Goal: Find specific page/section: Find specific page/section

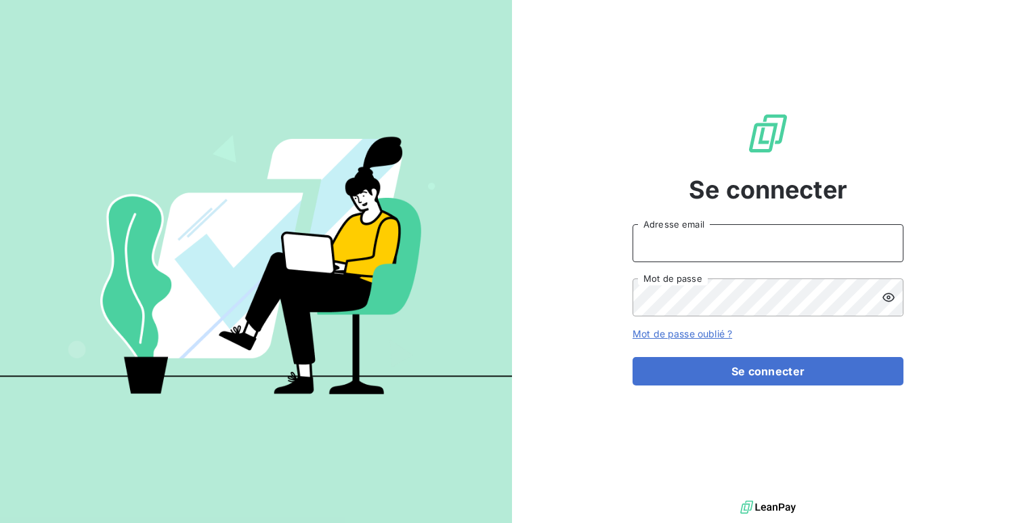
click at [677, 239] on input "Adresse email" at bounding box center [767, 243] width 271 height 38
type input "admin@toutfaire"
click at [632, 357] on button "Se connecter" at bounding box center [767, 371] width 271 height 28
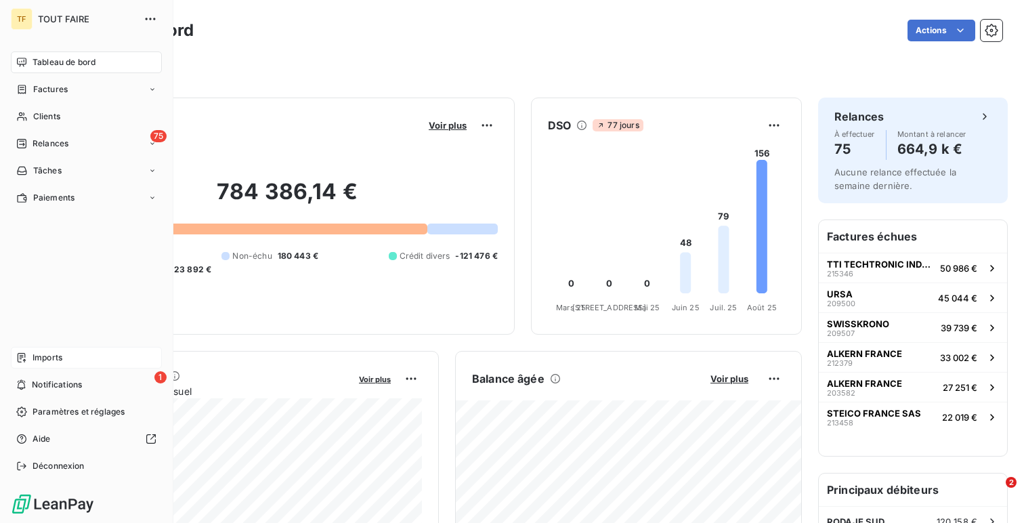
click at [64, 352] on div "Imports" at bounding box center [86, 358] width 151 height 22
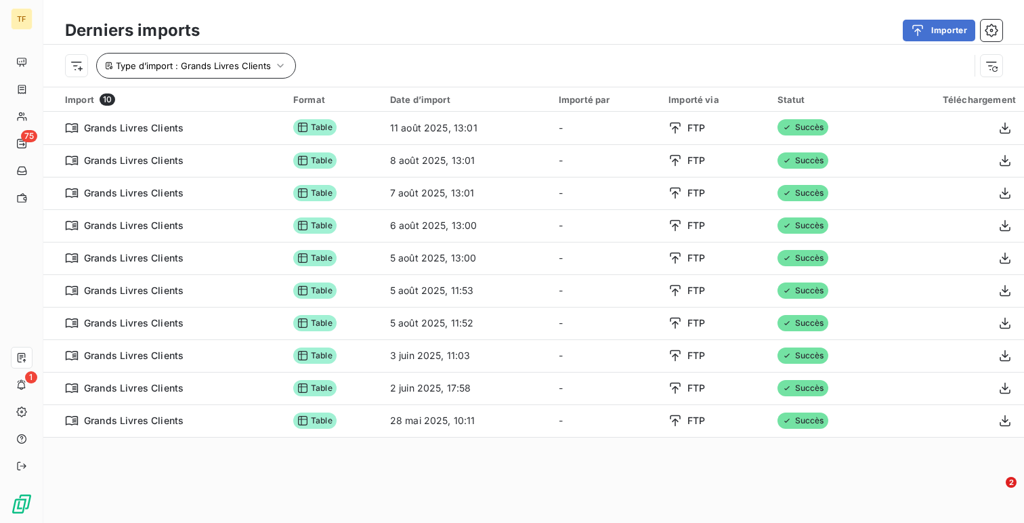
click at [224, 72] on button "Type d’import : Grands Livres Clients" at bounding box center [196, 66] width 200 height 26
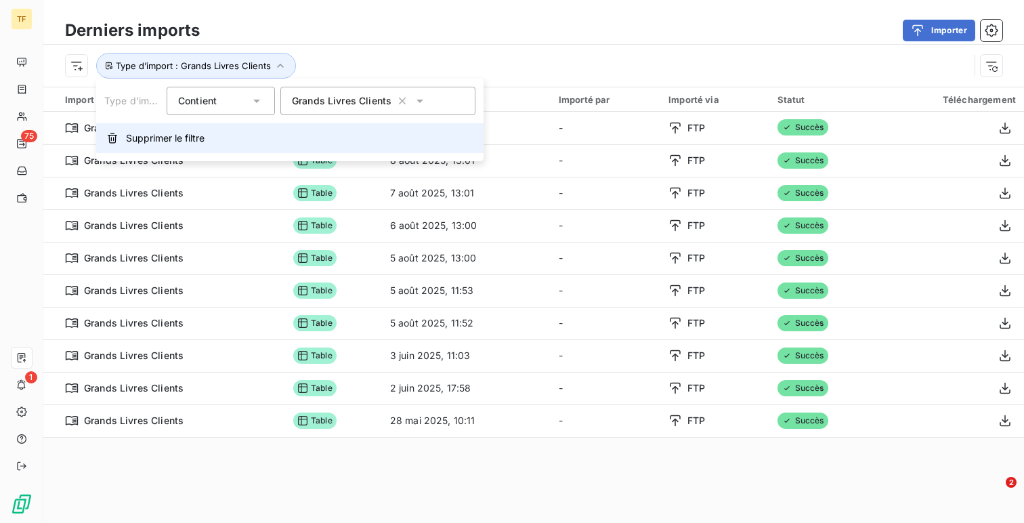
click at [230, 133] on button "Supprimer le filtre" at bounding box center [289, 138] width 387 height 30
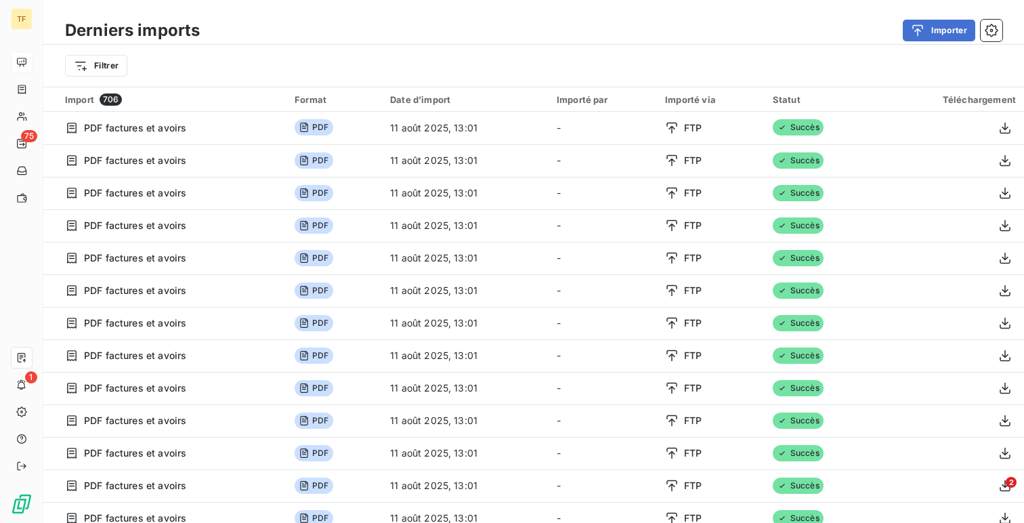
click at [31, 53] on div at bounding box center [22, 62] width 22 height 22
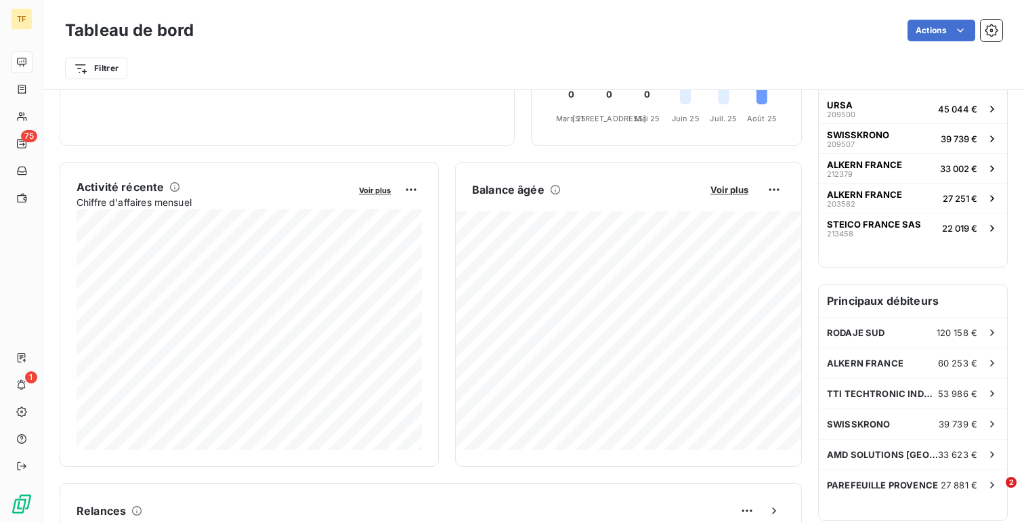
scroll to position [191, 0]
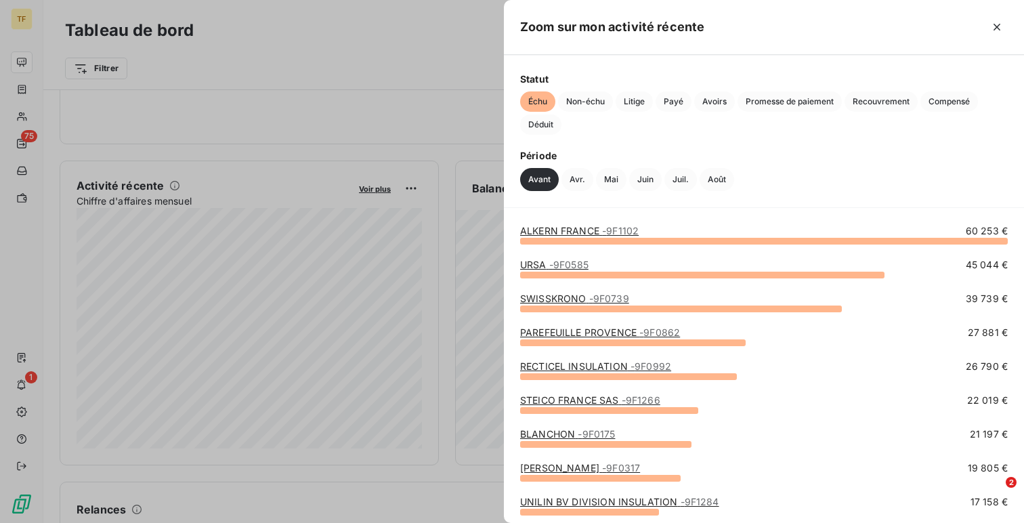
click at [225, 239] on div at bounding box center [512, 261] width 1024 height 523
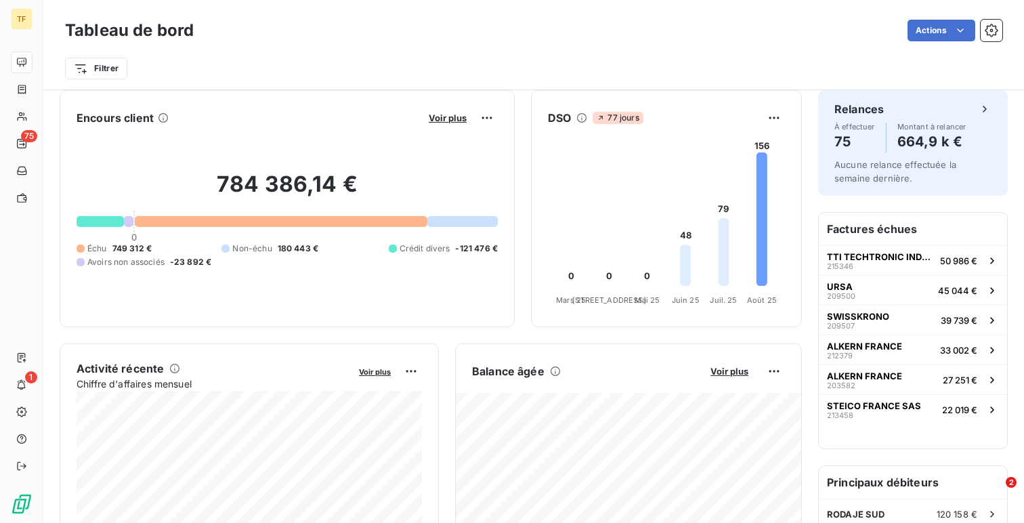
scroll to position [0, 0]
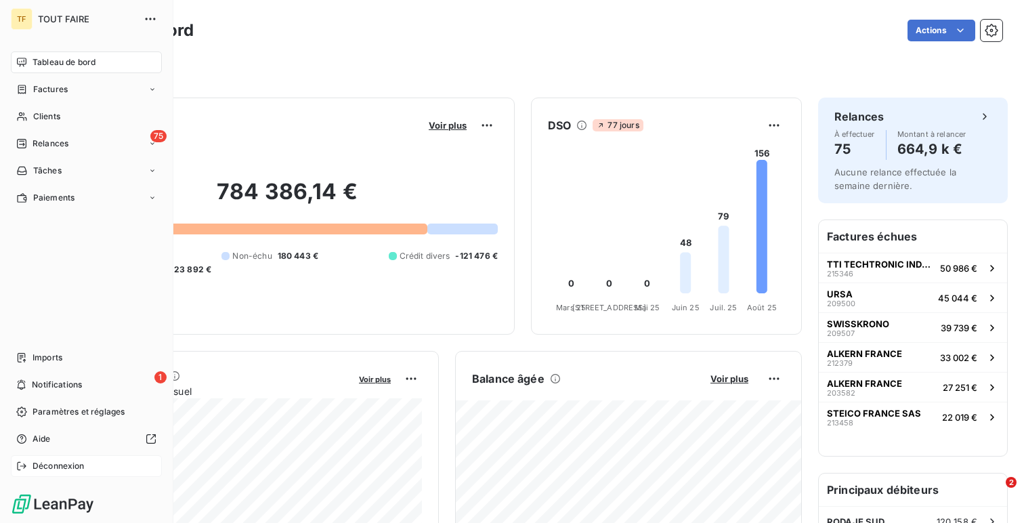
click at [43, 464] on span "Déconnexion" at bounding box center [58, 466] width 52 height 12
